Goal: Information Seeking & Learning: Find specific page/section

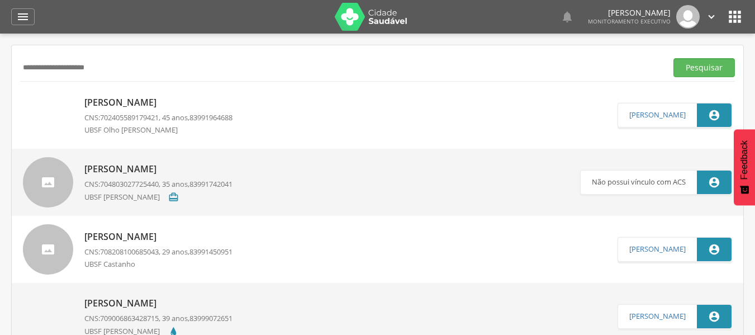
click at [195, 127] on div "UBSF Olho [PERSON_NAME]" at bounding box center [158, 131] width 148 height 13
type input "**********"
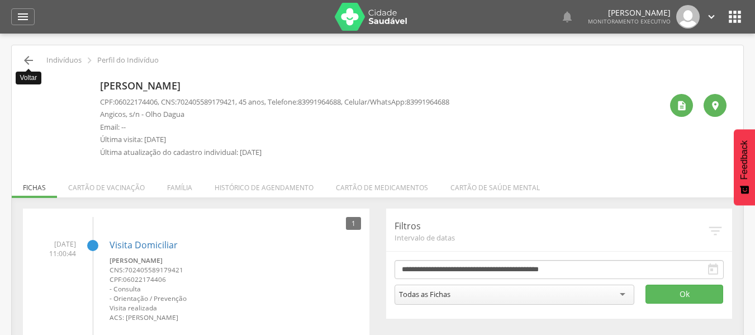
click at [29, 57] on icon "" at bounding box center [28, 60] width 13 height 13
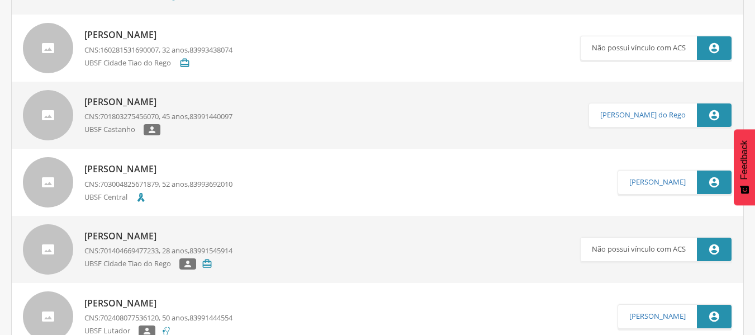
scroll to position [280, 0]
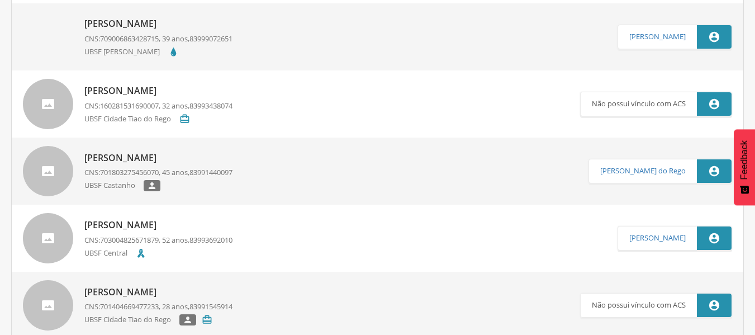
click at [197, 185] on div "UBSF Castanho " at bounding box center [158, 187] width 148 height 14
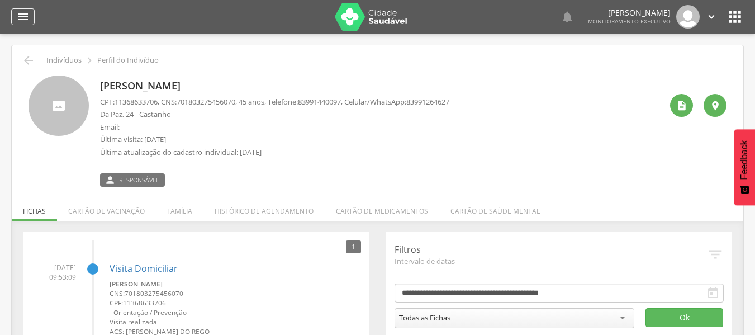
click at [25, 18] on icon "" at bounding box center [22, 16] width 13 height 13
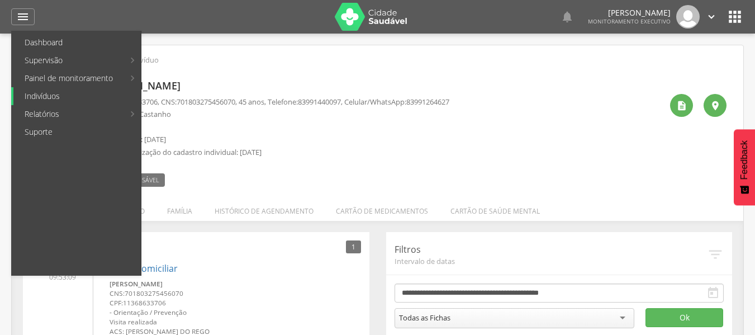
click at [47, 96] on link "Indivíduos" at bounding box center [76, 96] width 127 height 18
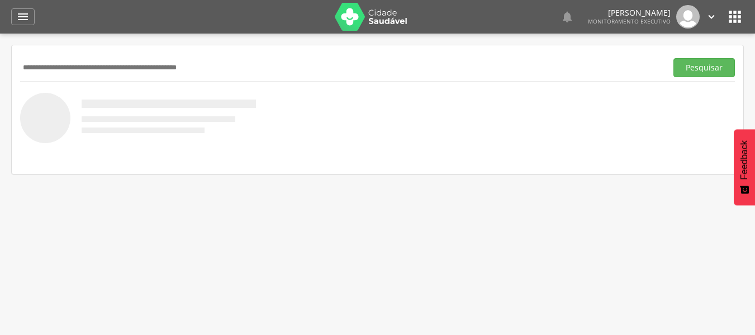
click at [97, 68] on input "text" at bounding box center [341, 67] width 642 height 19
type input "**********"
click at [674, 58] on button "Pesquisar" at bounding box center [705, 67] width 62 height 19
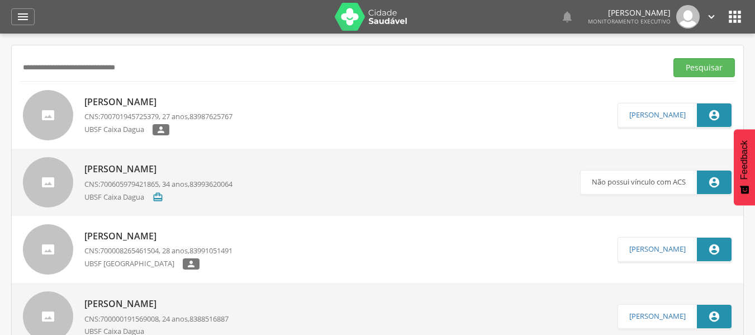
click at [122, 125] on p "UBSF Caixa Dagua" at bounding box center [118, 130] width 68 height 12
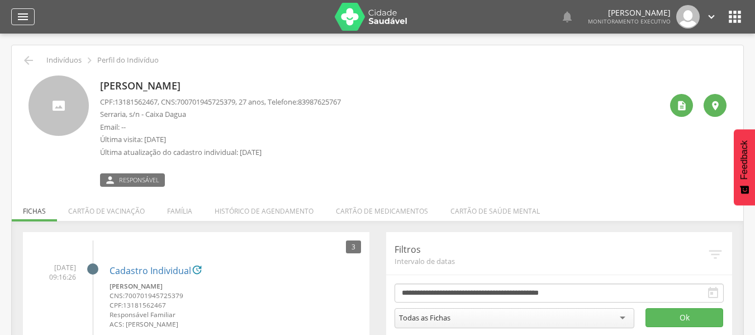
click at [24, 20] on icon "" at bounding box center [22, 16] width 13 height 13
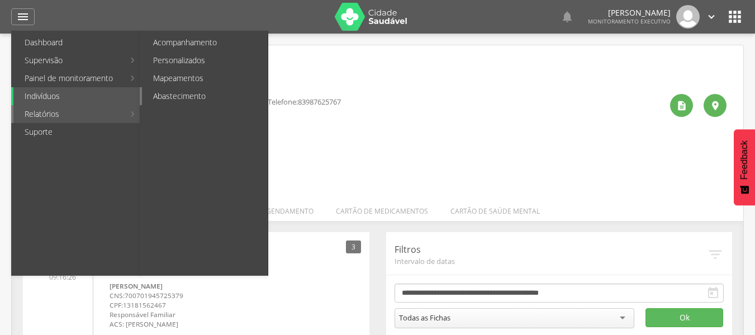
click at [197, 98] on link "Abastecimento" at bounding box center [205, 96] width 126 height 18
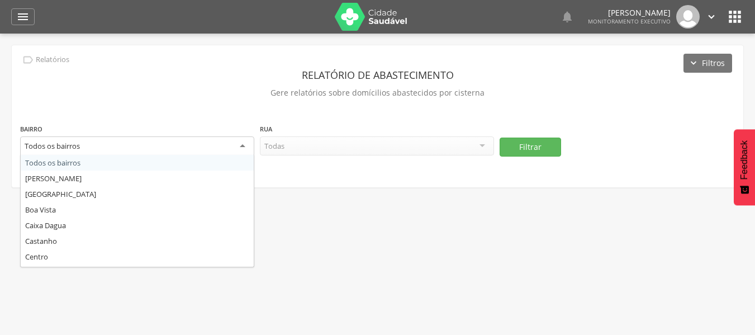
click at [176, 148] on div "Todos os bairros" at bounding box center [137, 146] width 234 height 20
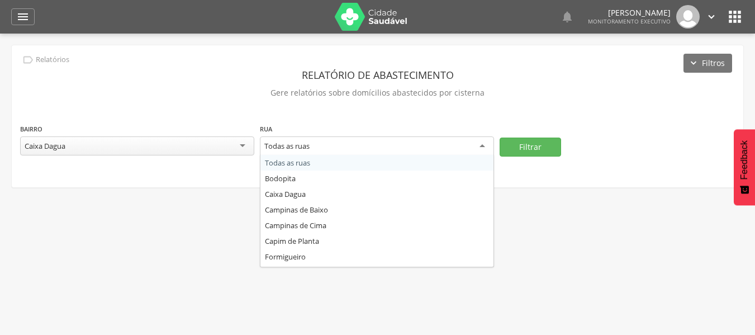
click at [362, 144] on div "Todas as ruas" at bounding box center [377, 146] width 234 height 20
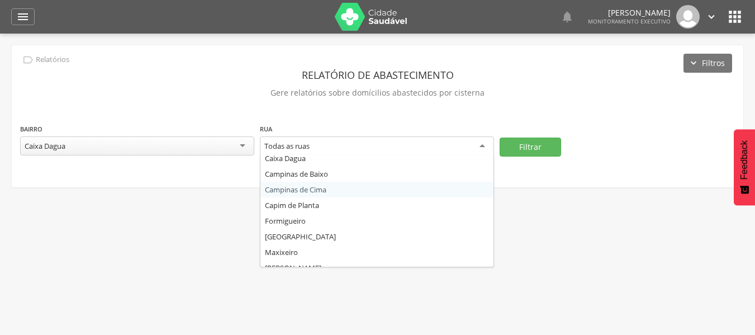
scroll to position [76, 0]
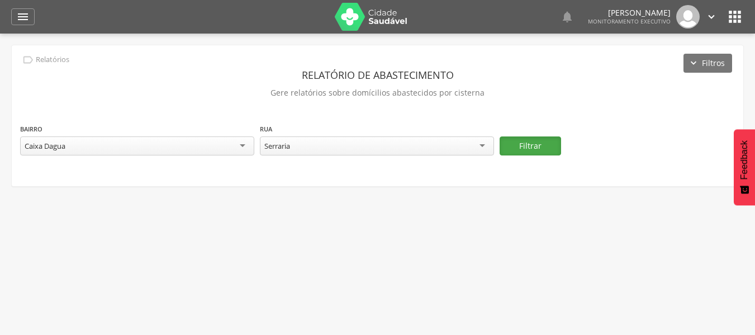
click at [530, 142] on button "Filtrar" at bounding box center [531, 145] width 62 height 19
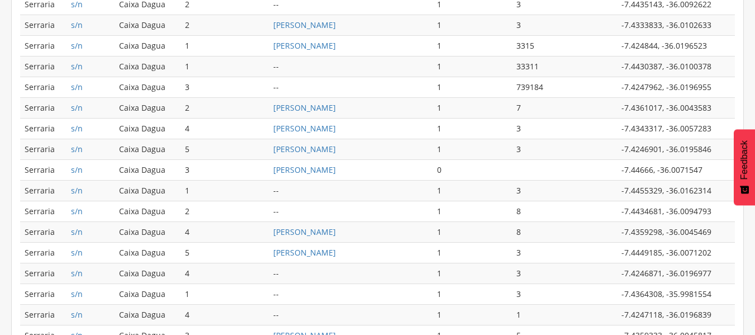
scroll to position [598, 0]
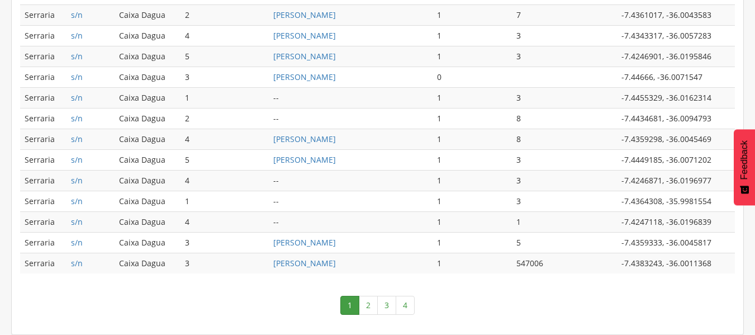
click at [407, 304] on link "4" at bounding box center [405, 305] width 19 height 19
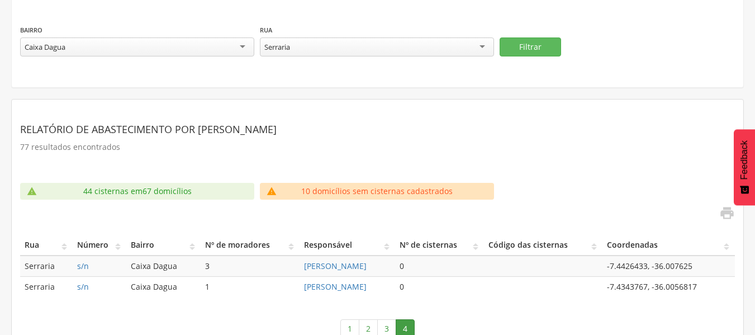
scroll to position [122, 0]
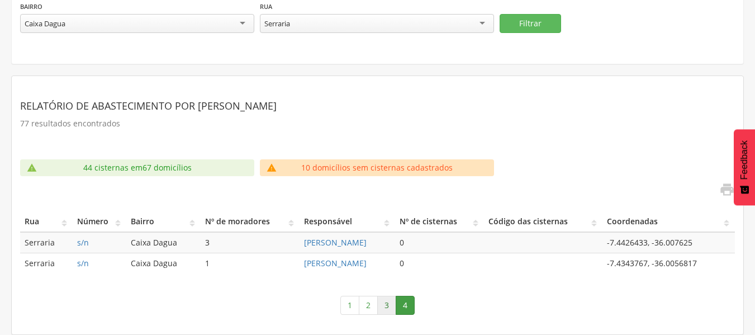
click at [388, 306] on link "3" at bounding box center [386, 305] width 19 height 19
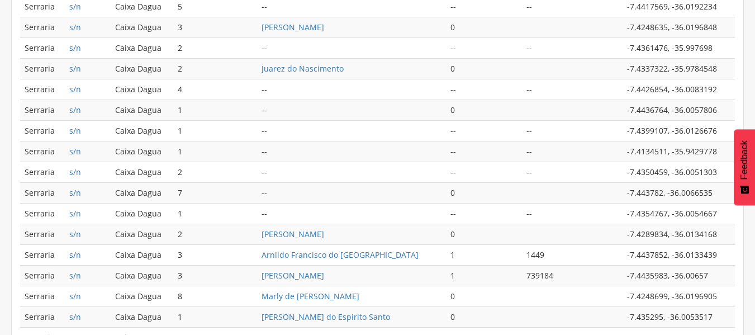
scroll to position [559, 0]
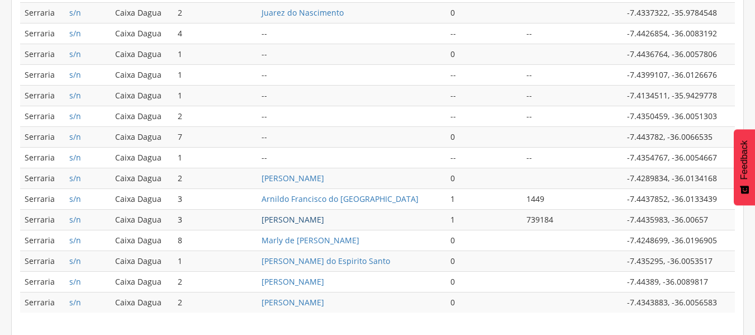
click at [324, 218] on link "[PERSON_NAME]" at bounding box center [293, 219] width 63 height 11
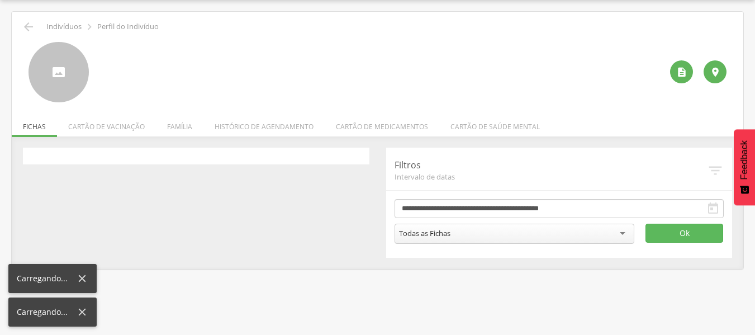
scroll to position [34, 0]
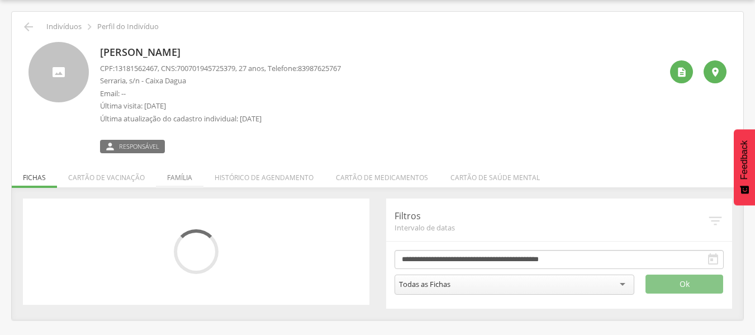
click at [174, 176] on li "Família" at bounding box center [180, 175] width 48 height 26
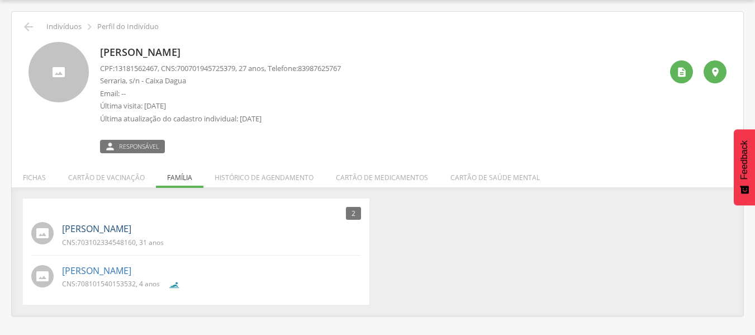
click at [131, 228] on link "[PERSON_NAME]" at bounding box center [96, 229] width 69 height 13
